Goal: Information Seeking & Learning: Learn about a topic

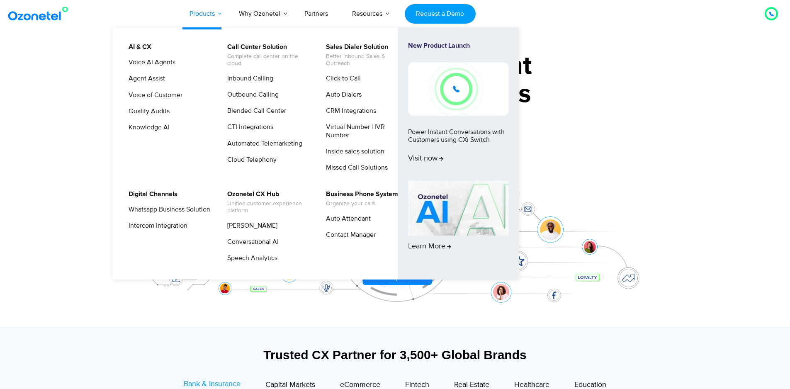
click at [219, 12] on link "Products" at bounding box center [201, 13] width 49 height 27
click at [161, 63] on link "Voice AI Agents" at bounding box center [149, 62] width 53 height 10
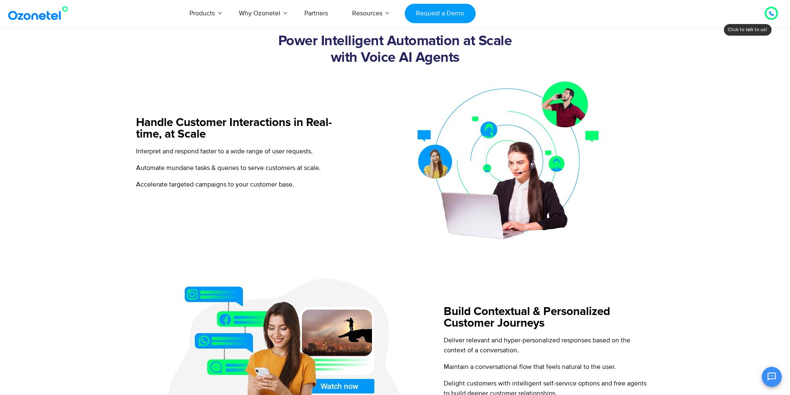
scroll to position [332, 0]
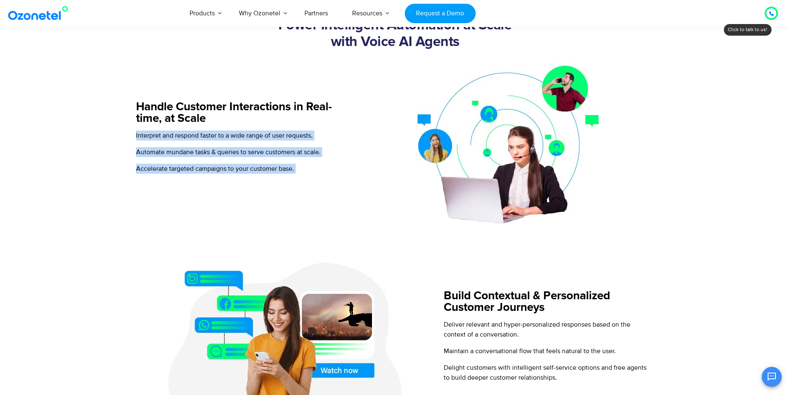
drag, startPoint x: 132, startPoint y: 133, endPoint x: 337, endPoint y: 170, distance: 208.3
click at [337, 170] on p "Accelerate targeted campaigns to your customer base." at bounding box center [240, 169] width 209 height 10
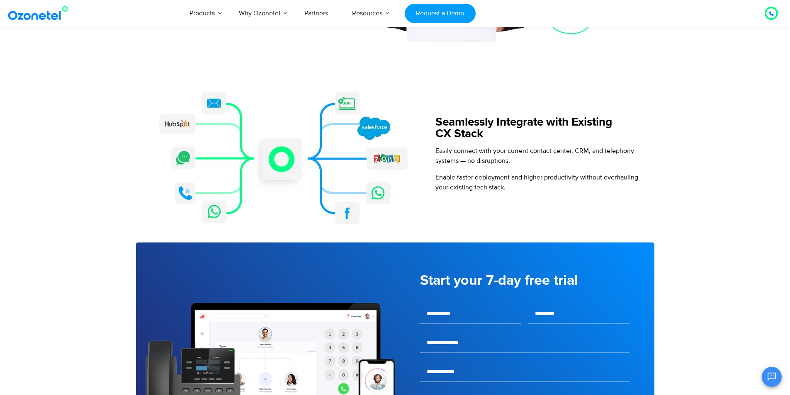
scroll to position [912, 0]
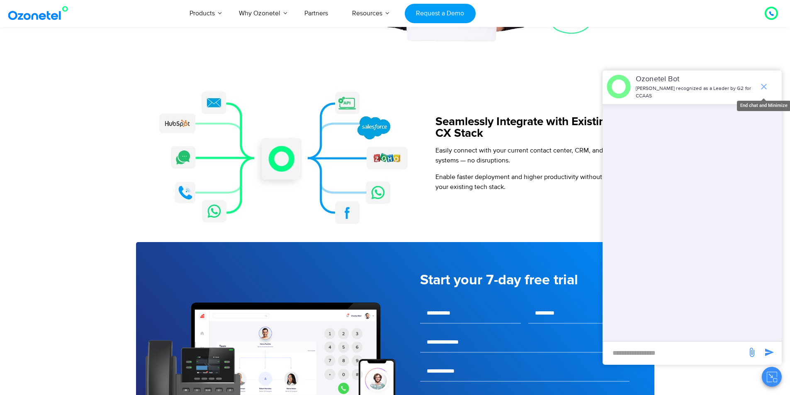
click at [761, 87] on icon "end chat or minimize" at bounding box center [764, 87] width 10 height 10
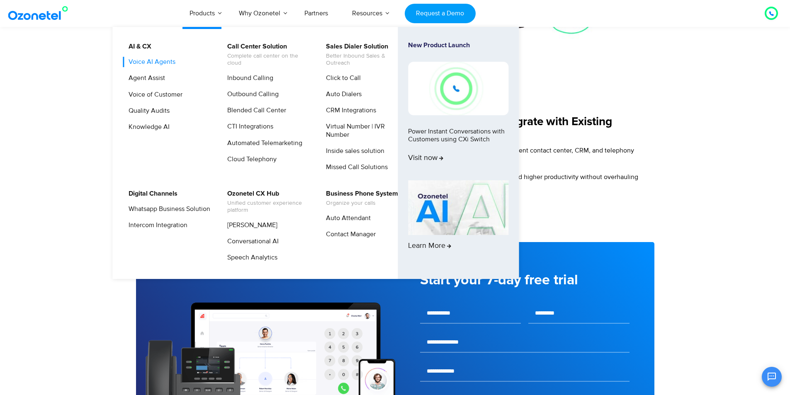
click at [151, 59] on link "Voice AI Agents" at bounding box center [149, 62] width 53 height 10
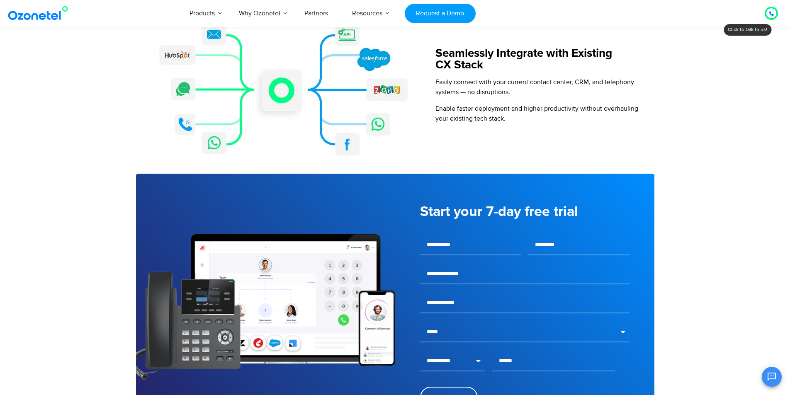
scroll to position [995, 0]
